Goal: Task Accomplishment & Management: Complete application form

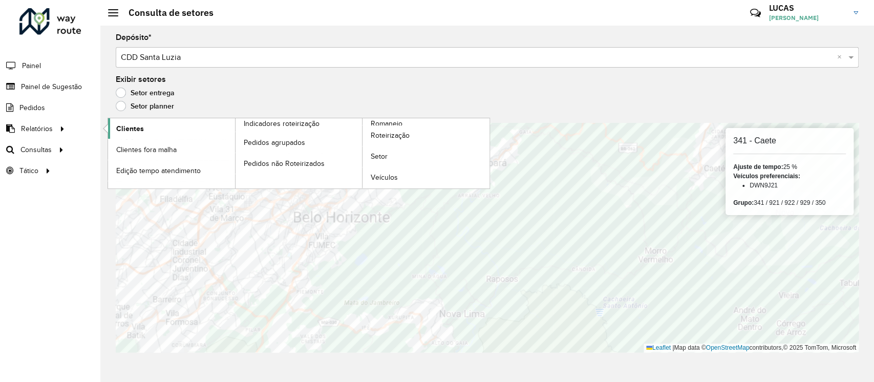
click at [155, 129] on link "Clientes" at bounding box center [171, 128] width 127 height 20
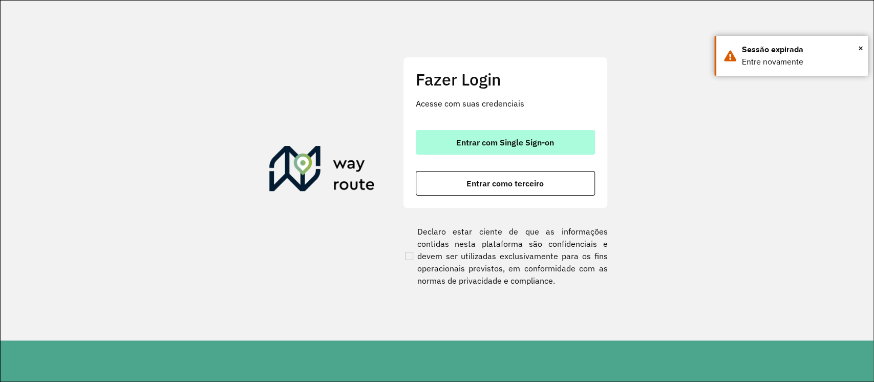
click at [500, 140] on span "Entrar com Single Sign-on" at bounding box center [505, 142] width 98 height 8
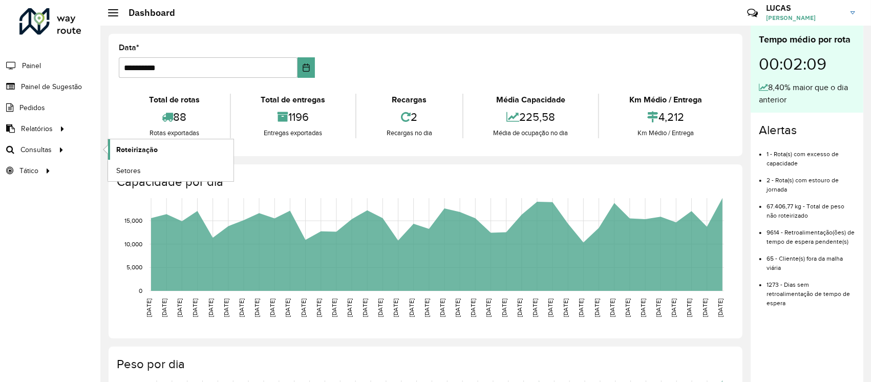
click at [124, 147] on span "Roteirização" at bounding box center [136, 149] width 41 height 11
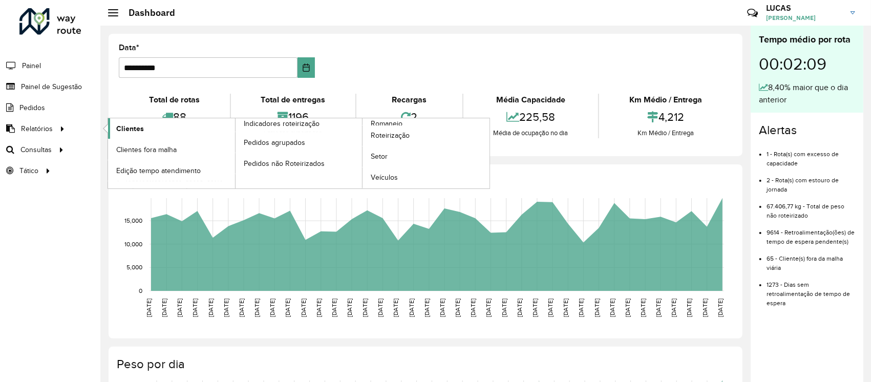
click at [138, 130] on span "Clientes" at bounding box center [130, 128] width 28 height 11
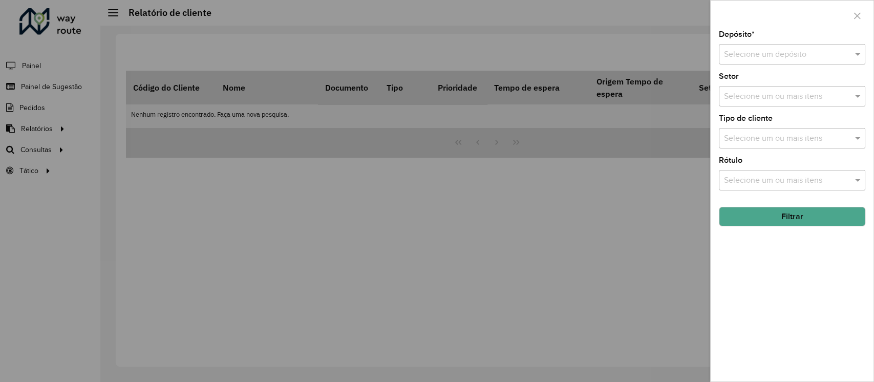
click at [768, 47] on div "Selecione um depósito" at bounding box center [792, 54] width 146 height 20
click at [741, 89] on div "CDD Santa Luzia" at bounding box center [791, 83] width 145 height 17
click at [761, 215] on button "Filtrar" at bounding box center [792, 216] width 146 height 19
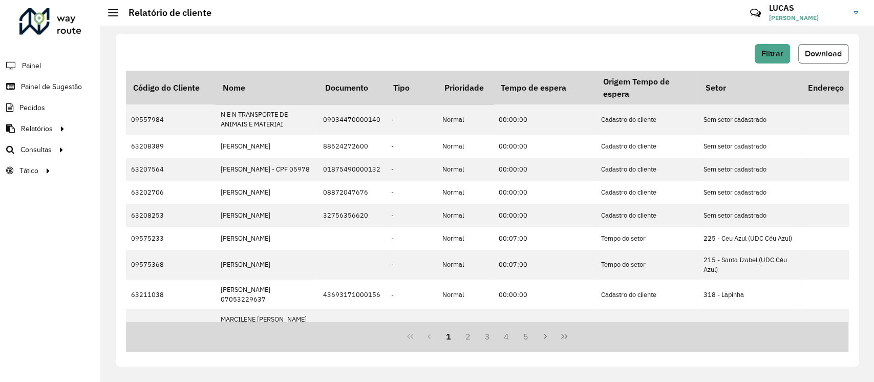
click at [829, 47] on button "Download" at bounding box center [823, 53] width 50 height 19
click at [60, 83] on span "Painel de Sugestão" at bounding box center [53, 86] width 64 height 11
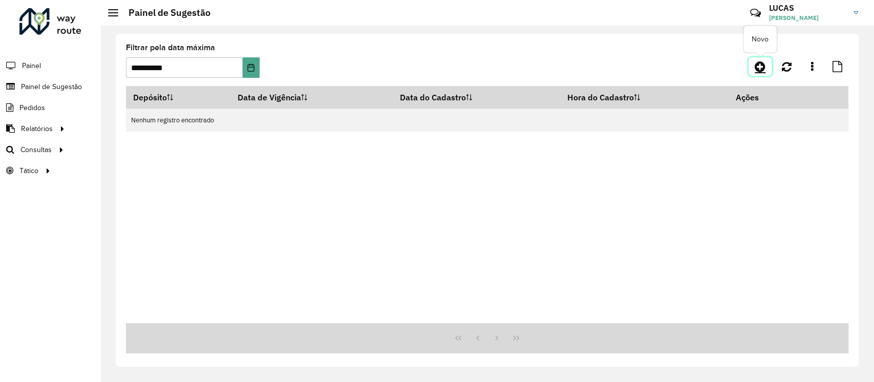
click at [762, 63] on icon at bounding box center [760, 66] width 11 height 12
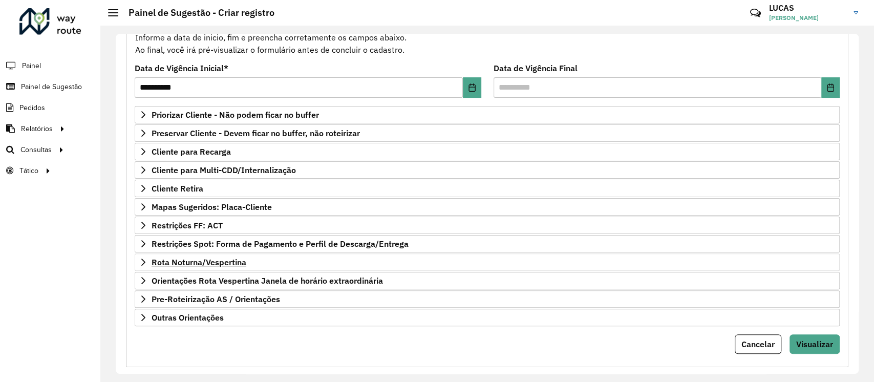
scroll to position [126, 0]
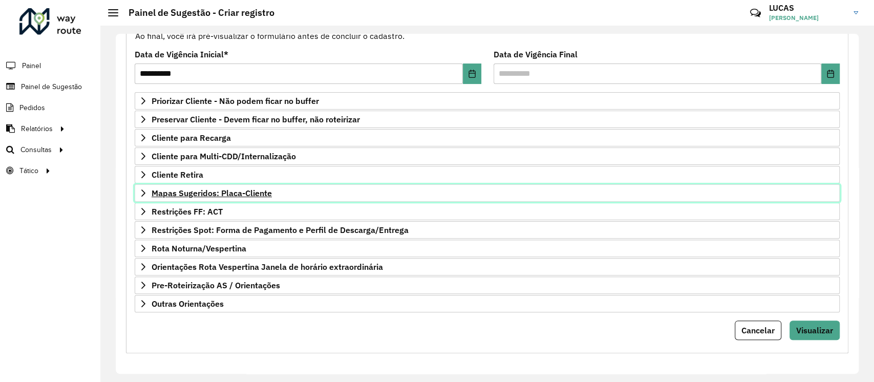
click at [188, 194] on span "Mapas Sugeridos: Placa-Cliente" at bounding box center [212, 193] width 120 height 8
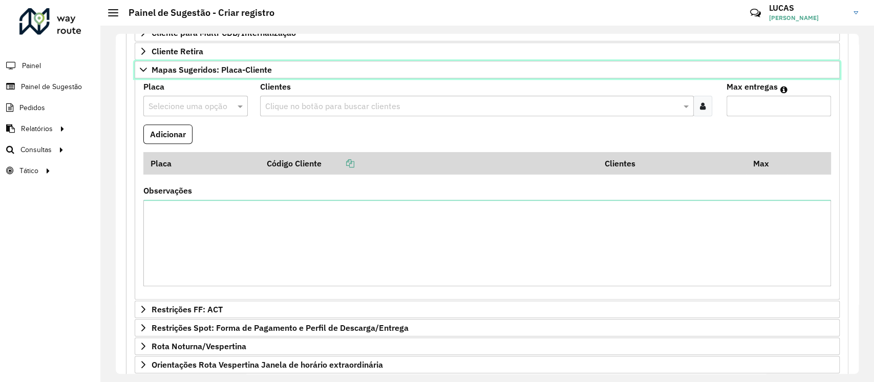
scroll to position [263, 0]
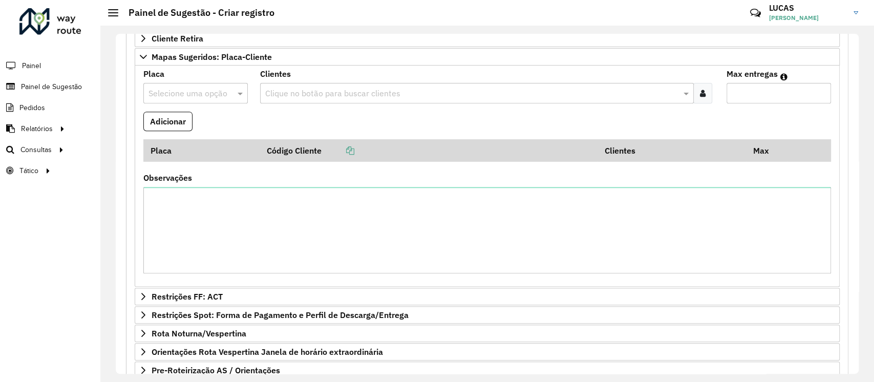
click at [193, 89] on input "text" at bounding box center [185, 94] width 74 height 12
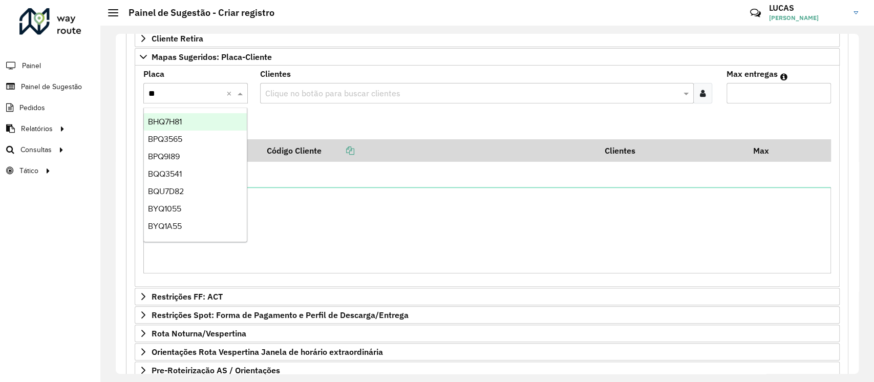
type input "***"
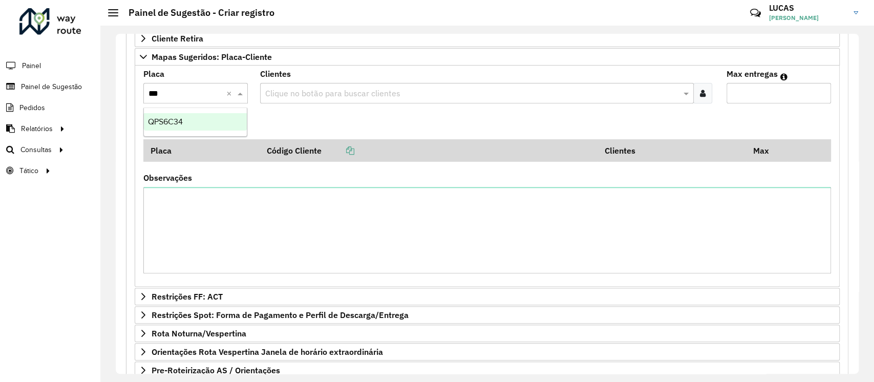
click at [184, 121] on div "QPS6C34" at bounding box center [195, 121] width 103 height 17
click at [700, 99] on div at bounding box center [702, 93] width 19 height 20
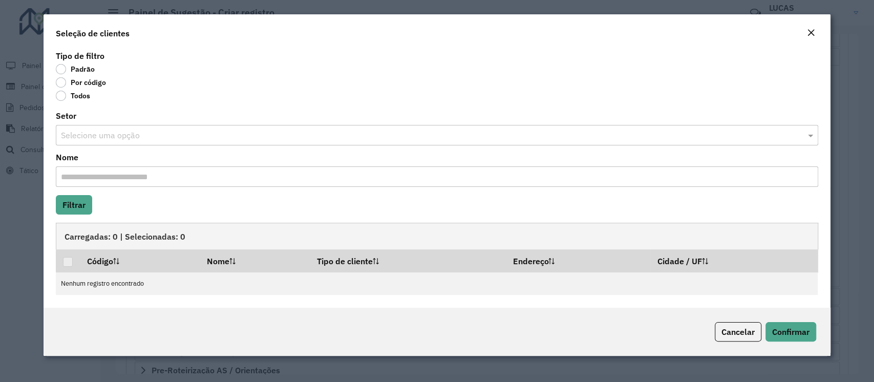
click at [69, 80] on label "Por código" at bounding box center [81, 82] width 50 height 10
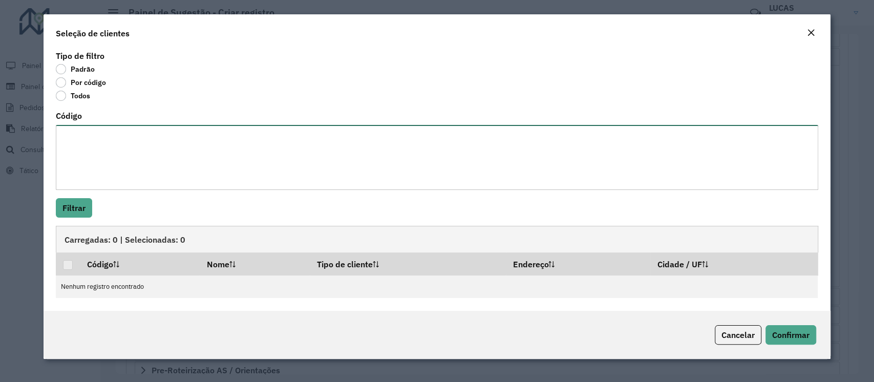
click at [109, 141] on textarea "Código" at bounding box center [437, 157] width 762 height 65
paste textarea "***** ****"
type textarea "***** ****"
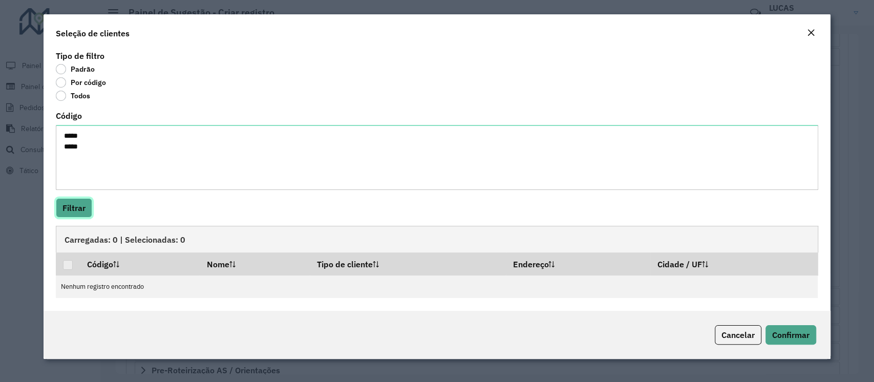
click at [79, 202] on button "Filtrar" at bounding box center [74, 207] width 36 height 19
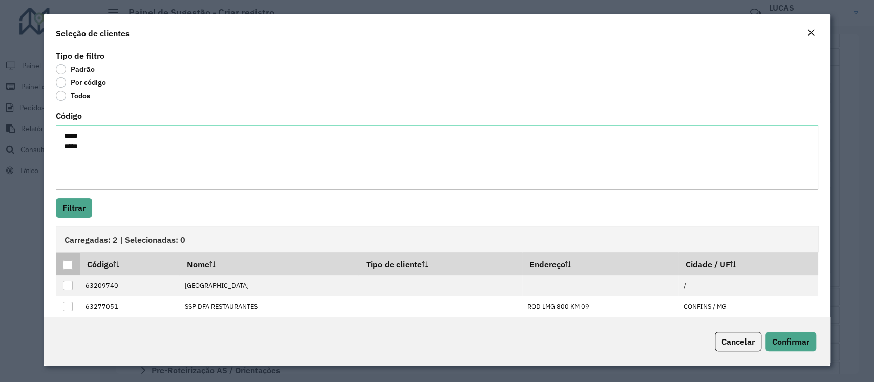
click at [71, 259] on p-tableheadercheckbox at bounding box center [68, 264] width 10 height 10
click at [68, 262] on div at bounding box center [68, 265] width 10 height 10
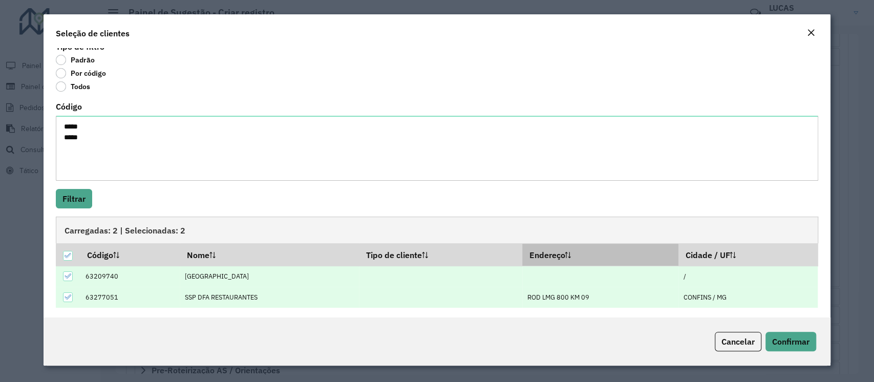
scroll to position [12, 0]
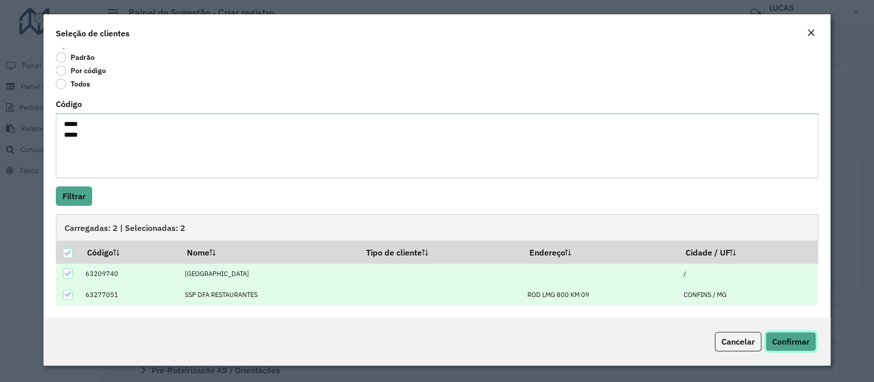
click at [779, 339] on span "Confirmar" at bounding box center [790, 341] width 37 height 10
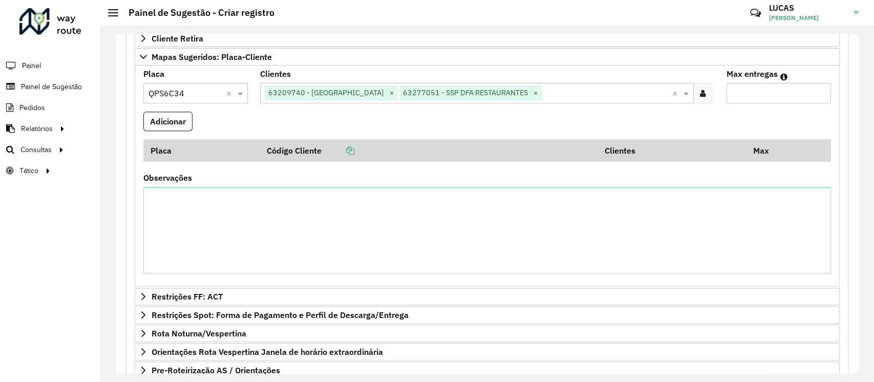
click at [761, 92] on input "Max entregas" at bounding box center [778, 93] width 104 height 20
type input "**"
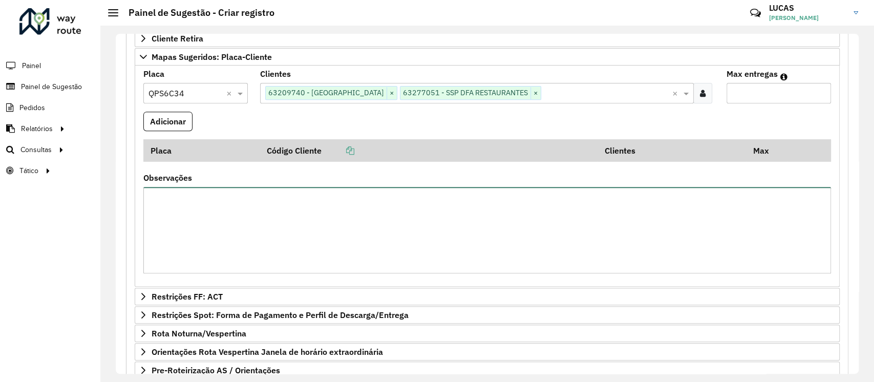
click at [588, 187] on textarea "Observações" at bounding box center [487, 230] width 688 height 87
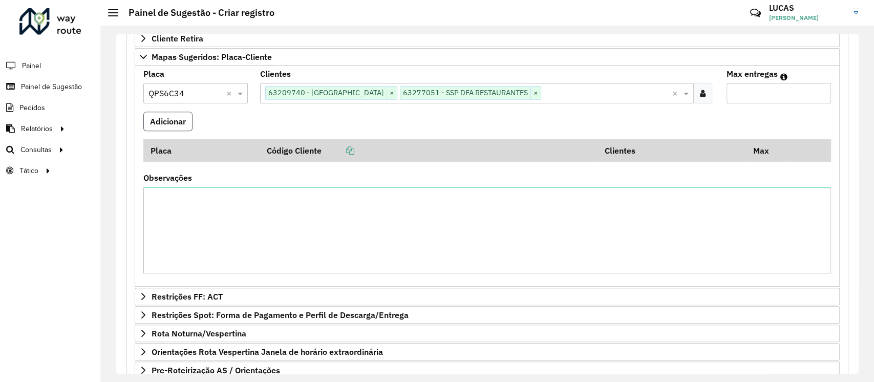
click at [180, 124] on button "Adicionar" at bounding box center [167, 121] width 49 height 19
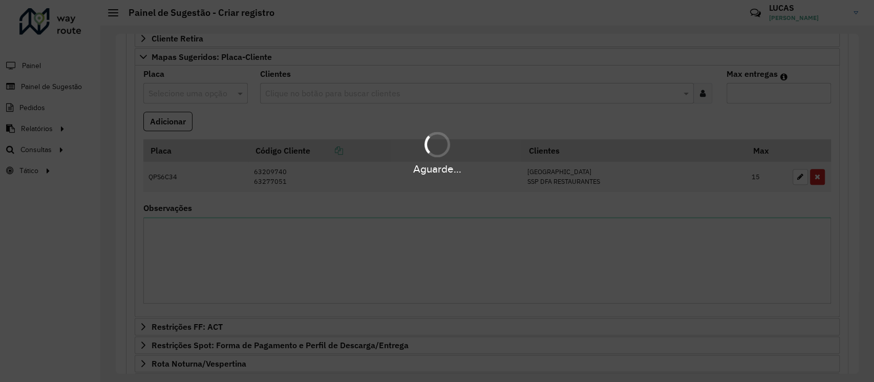
click at [226, 238] on div "Aguarde..." at bounding box center [437, 191] width 874 height 382
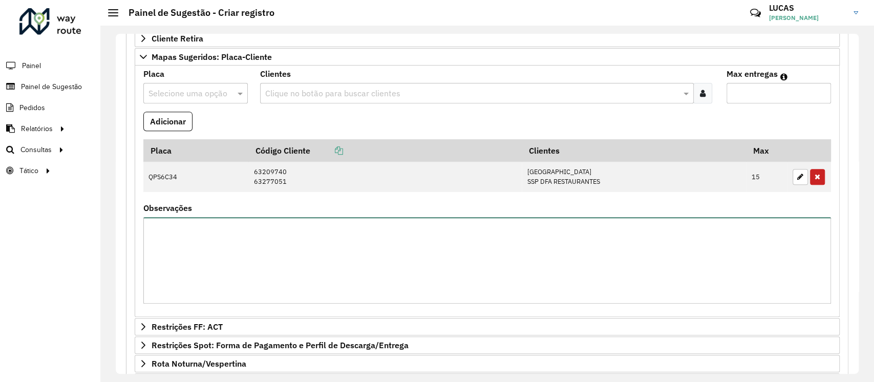
click at [224, 238] on textarea "Observações" at bounding box center [487, 260] width 688 height 87
type textarea "**********"
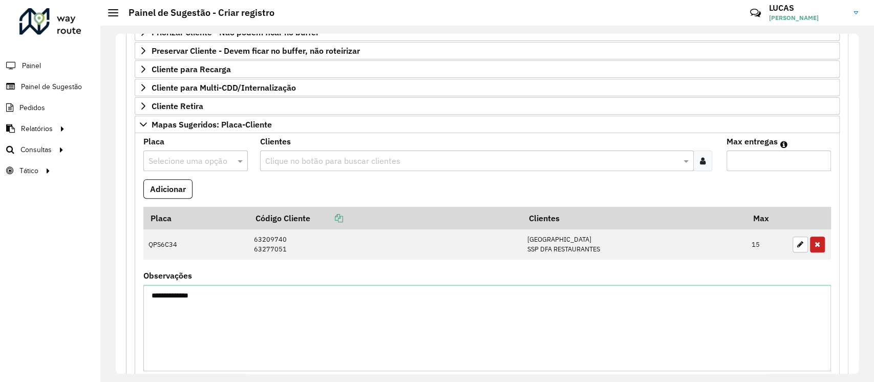
scroll to position [174, 0]
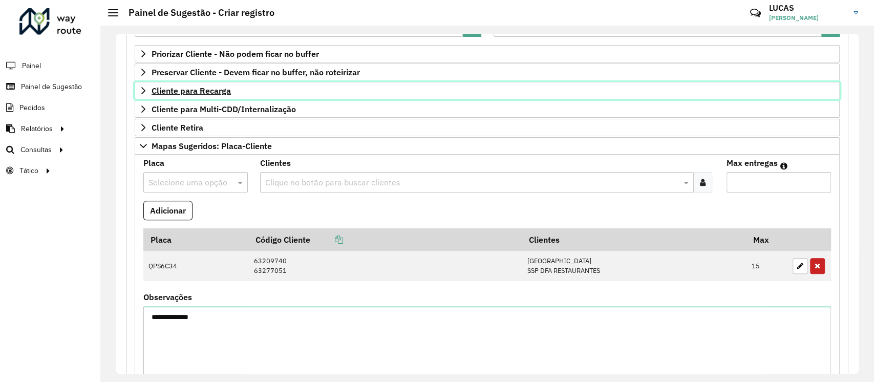
click at [205, 90] on span "Cliente para Recarga" at bounding box center [191, 91] width 79 height 8
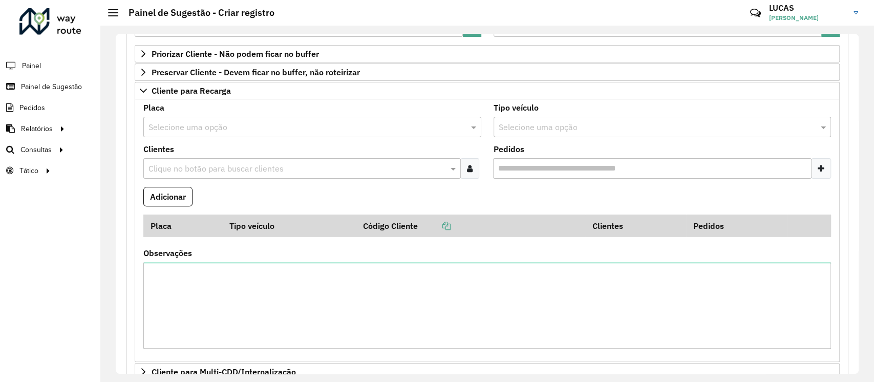
click at [199, 128] on input "text" at bounding box center [301, 127] width 307 height 12
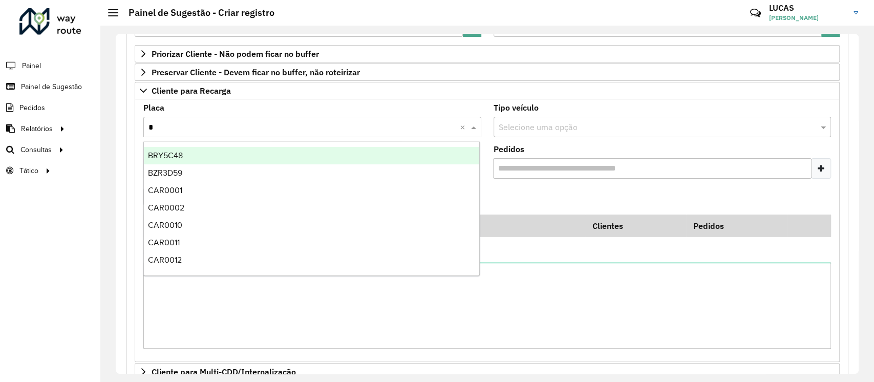
type input "**"
click at [168, 153] on span "REC0001" at bounding box center [164, 155] width 33 height 9
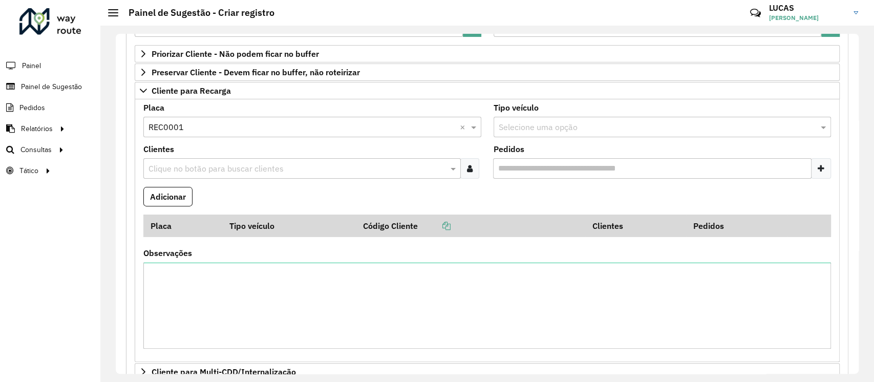
click at [183, 173] on input "text" at bounding box center [297, 169] width 302 height 12
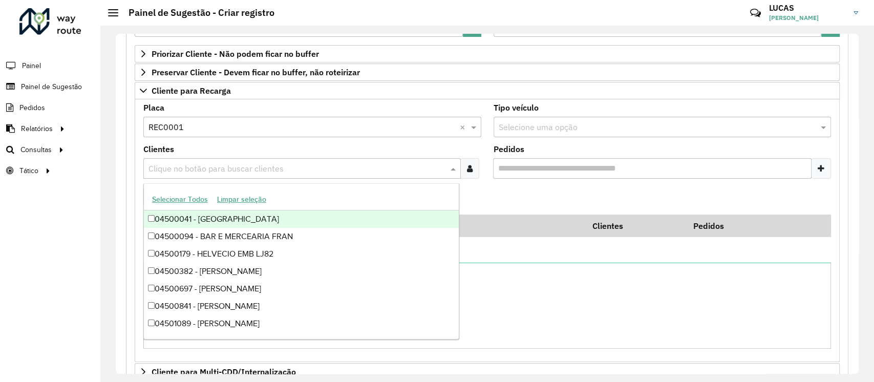
paste input "*****"
type input "*****"
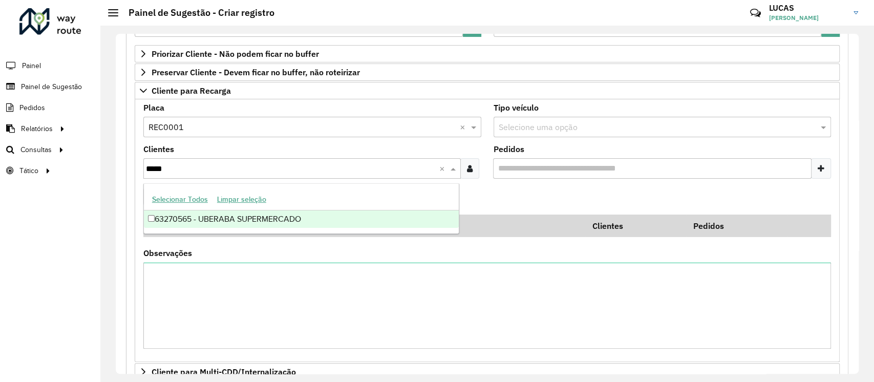
click at [200, 226] on div "63270565 - UBERABA SUPERMERCADO" at bounding box center [301, 218] width 315 height 17
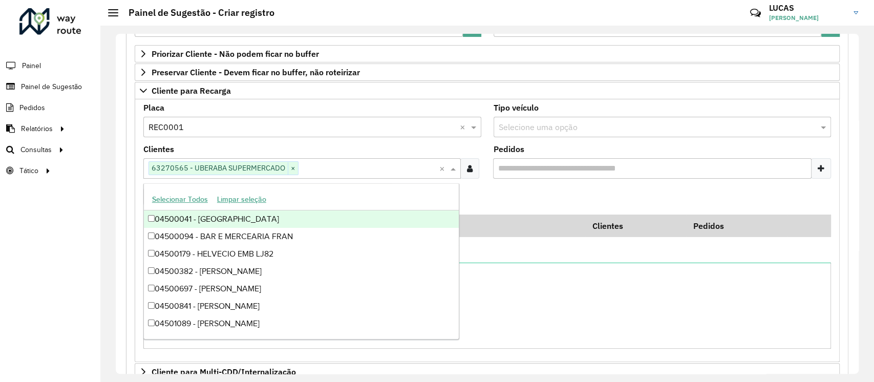
click at [479, 188] on formly-field "Adicionar" at bounding box center [487, 201] width 700 height 28
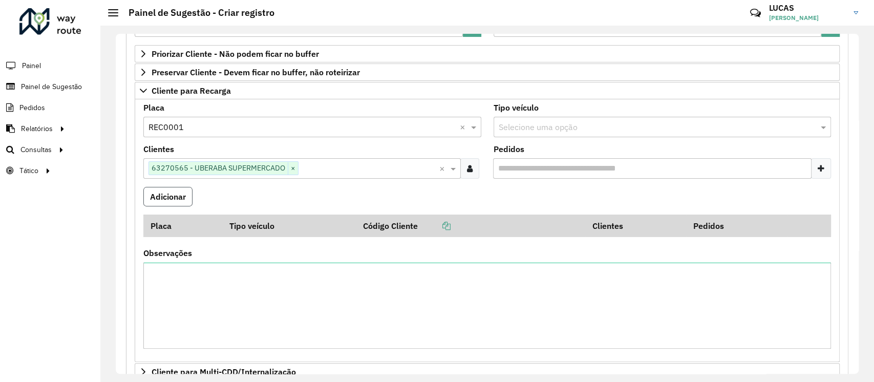
drag, startPoint x: 174, startPoint y: 199, endPoint x: 180, endPoint y: 199, distance: 5.7
click at [173, 199] on button "Adicionar" at bounding box center [167, 196] width 49 height 19
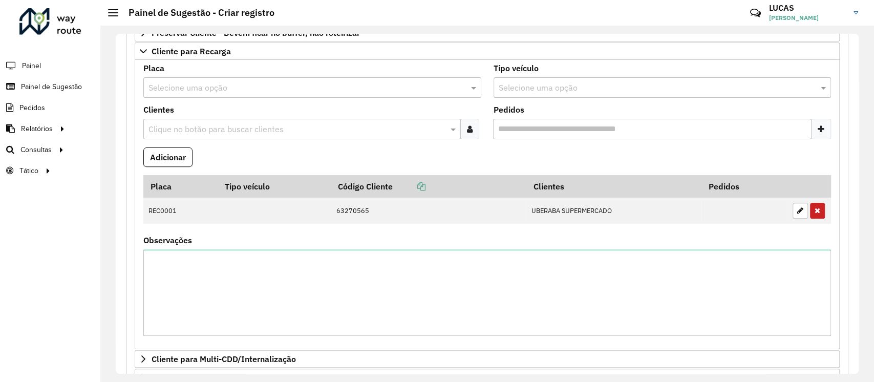
scroll to position [242, 0]
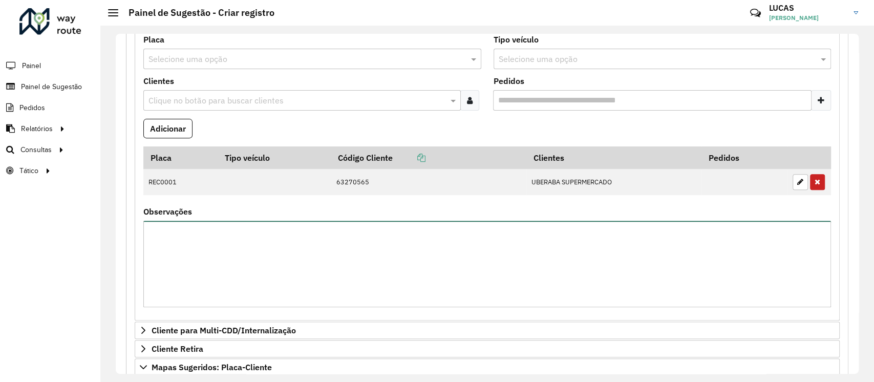
drag, startPoint x: 399, startPoint y: 280, endPoint x: 388, endPoint y: 273, distance: 13.1
click at [396, 278] on textarea "Observações" at bounding box center [487, 264] width 688 height 87
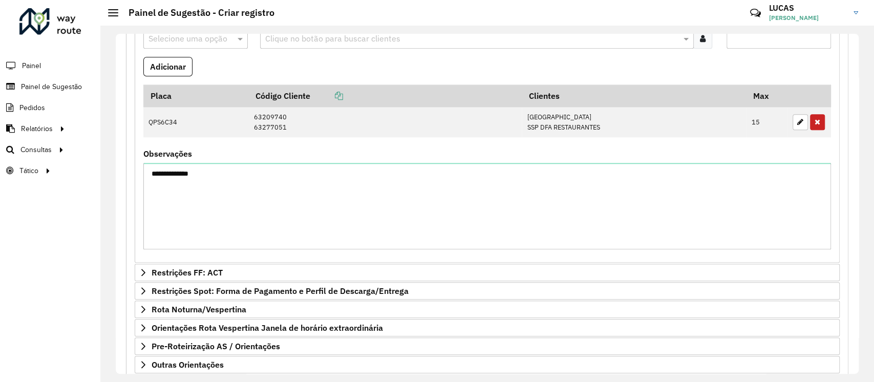
scroll to position [668, 0]
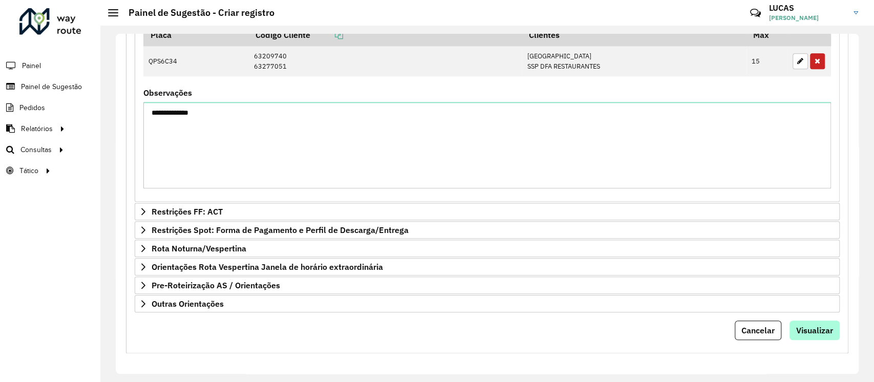
type textarea "**********"
click at [803, 325] on span "Visualizar" at bounding box center [814, 330] width 37 height 10
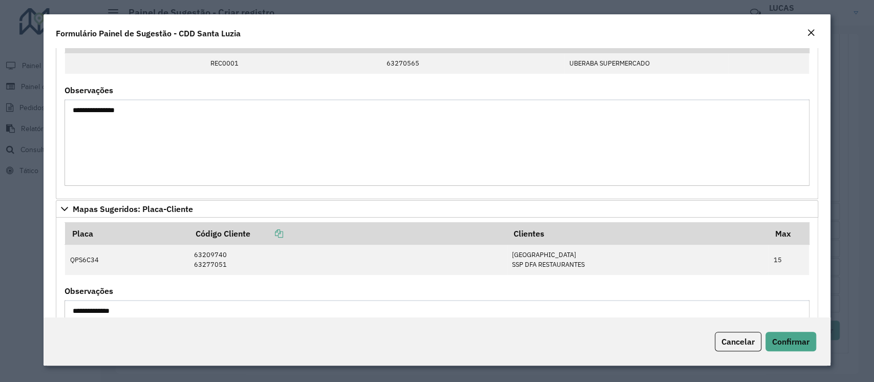
scroll to position [180, 0]
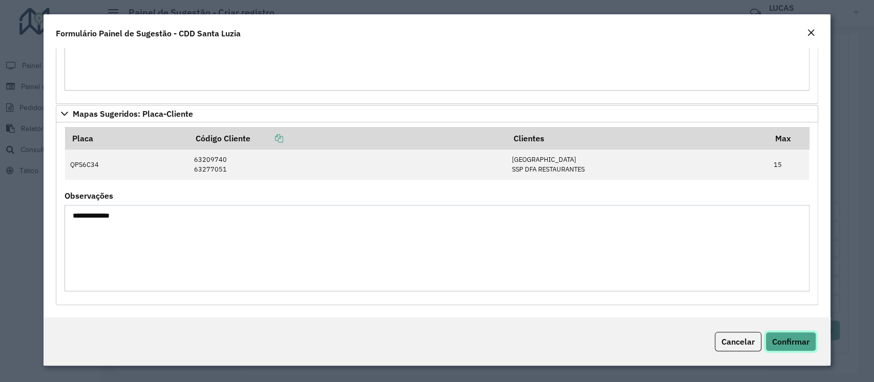
click at [790, 346] on span "Confirmar" at bounding box center [790, 341] width 37 height 10
